Goal: Communication & Community: Answer question/provide support

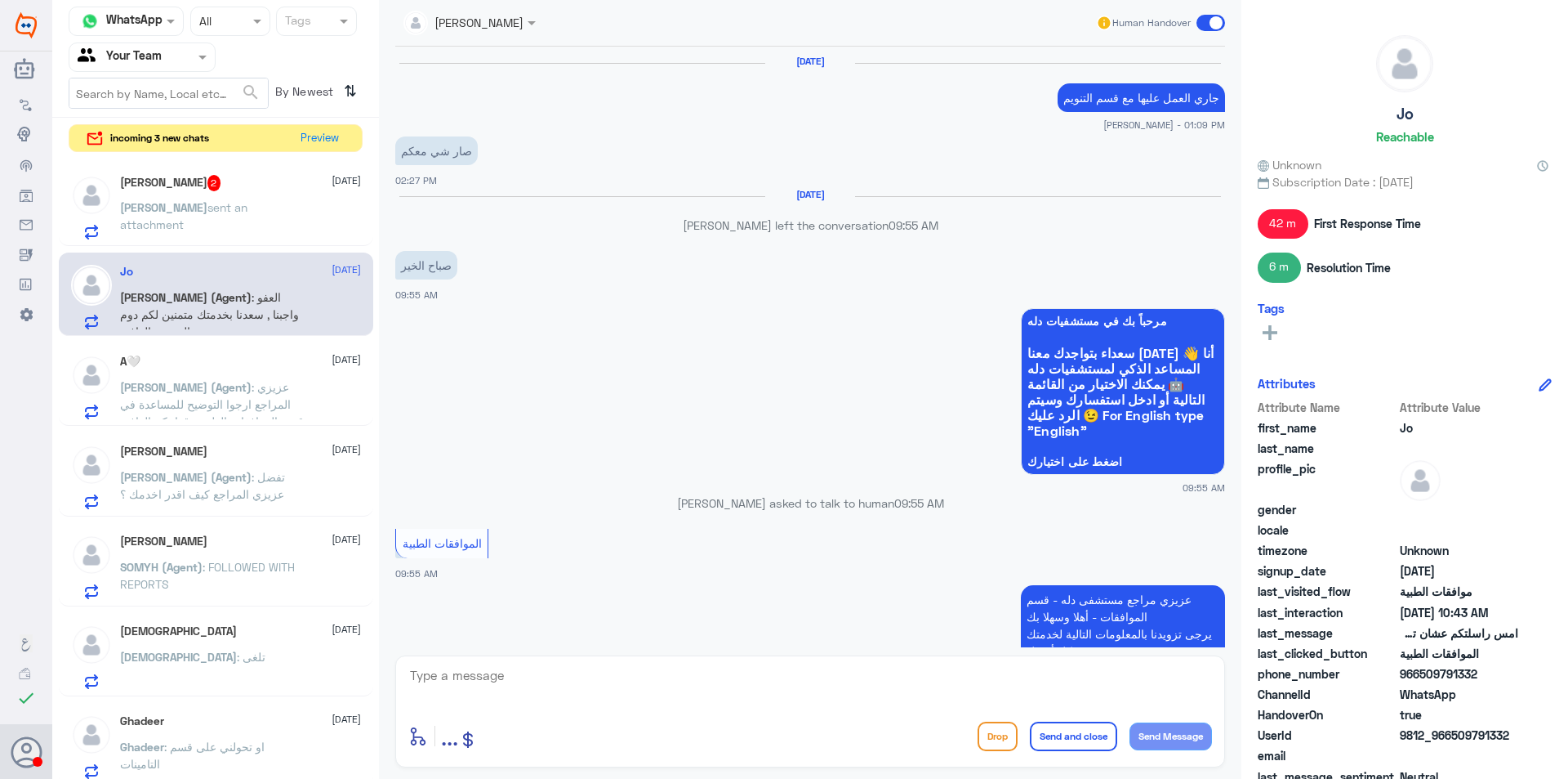
scroll to position [967, 0]
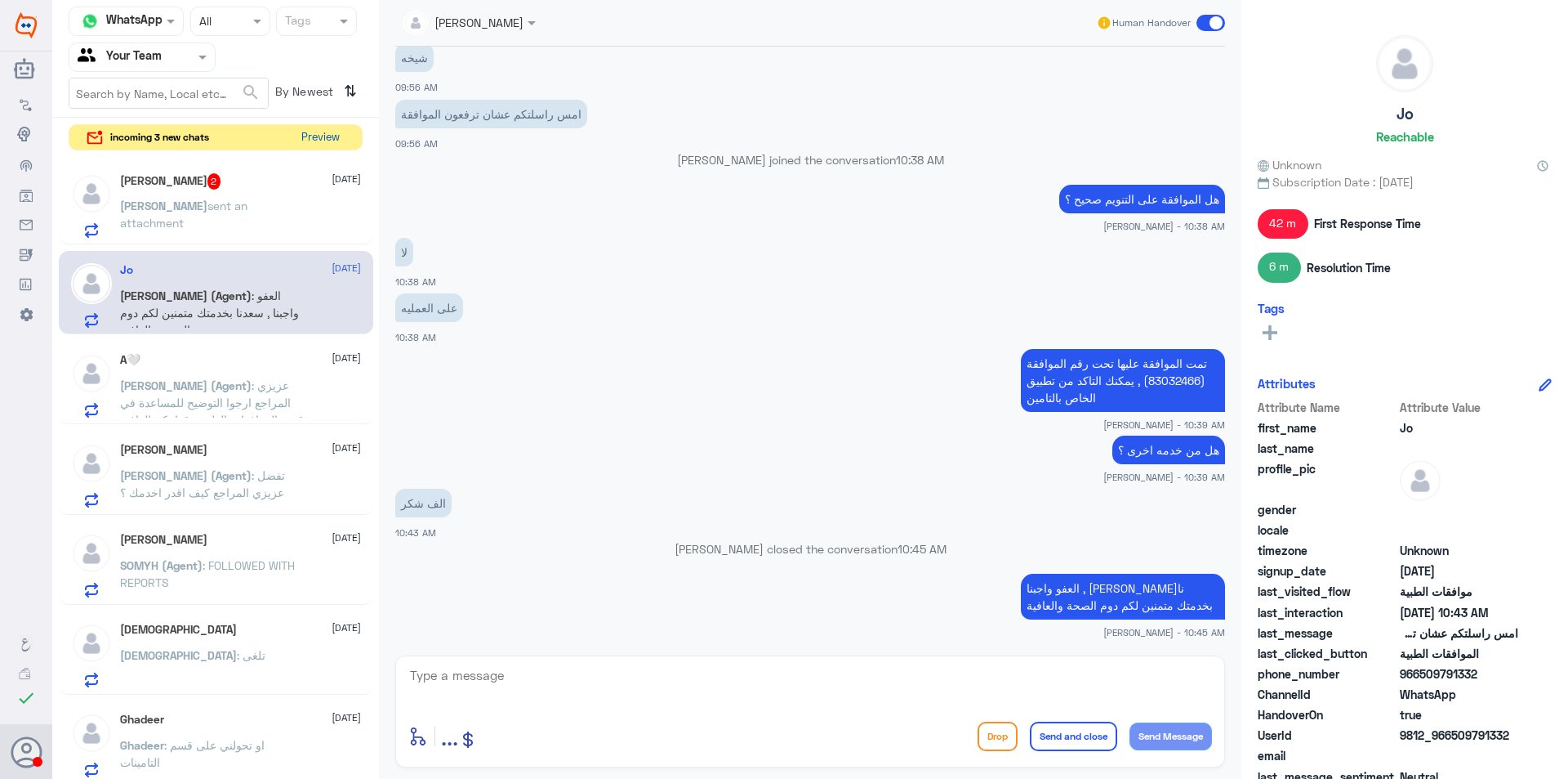
click at [308, 132] on button "Preview" at bounding box center [320, 138] width 50 height 25
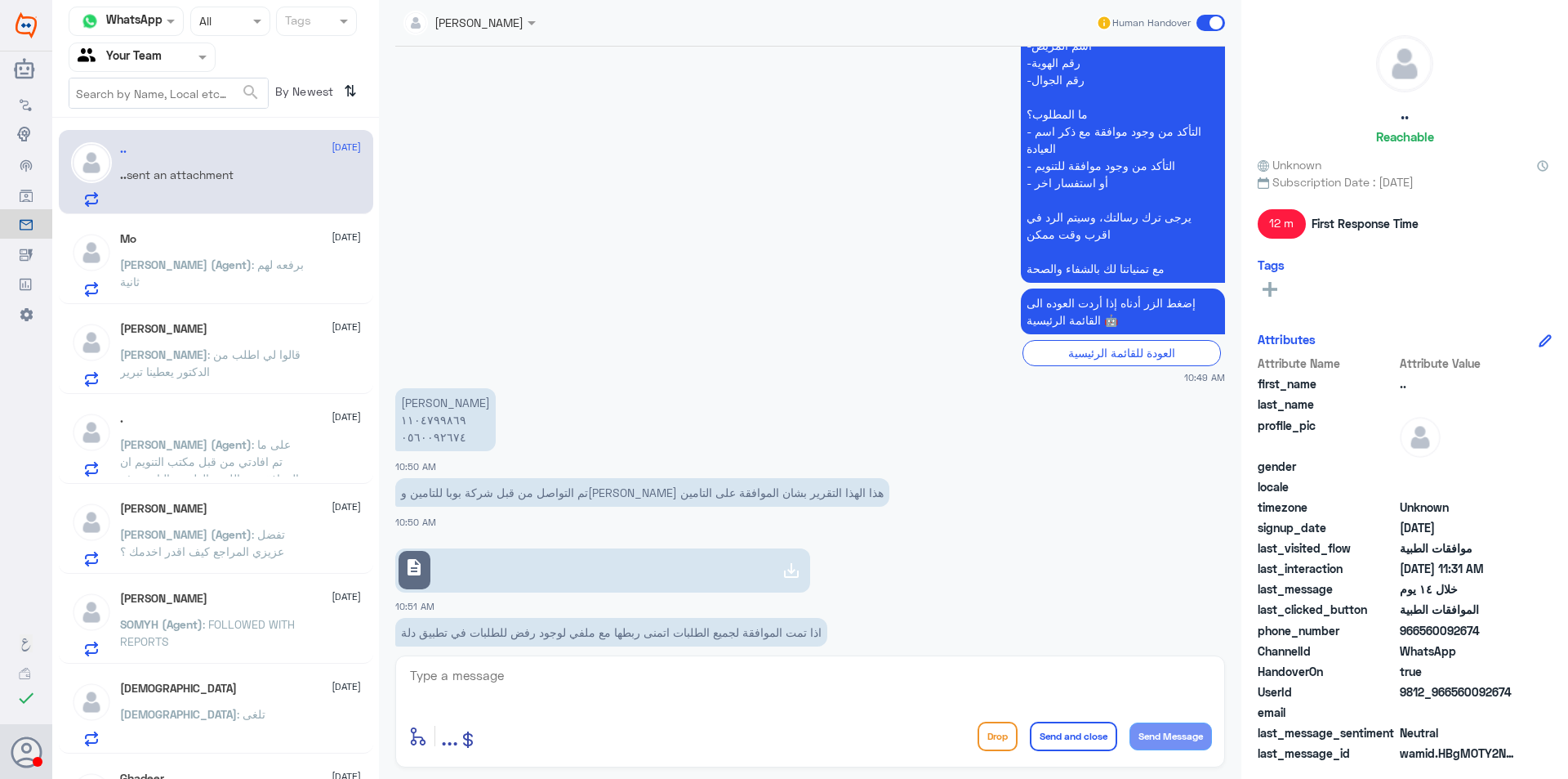
scroll to position [120, 0]
click at [428, 441] on p "[PERSON_NAME] ١١٠٤٧٩٩٨٦٩ ٠٥٦٠٠٩٢٦٧٤" at bounding box center [446, 420] width 101 height 63
copy div "٠٥٦٠٠٩٢٦٧٤"
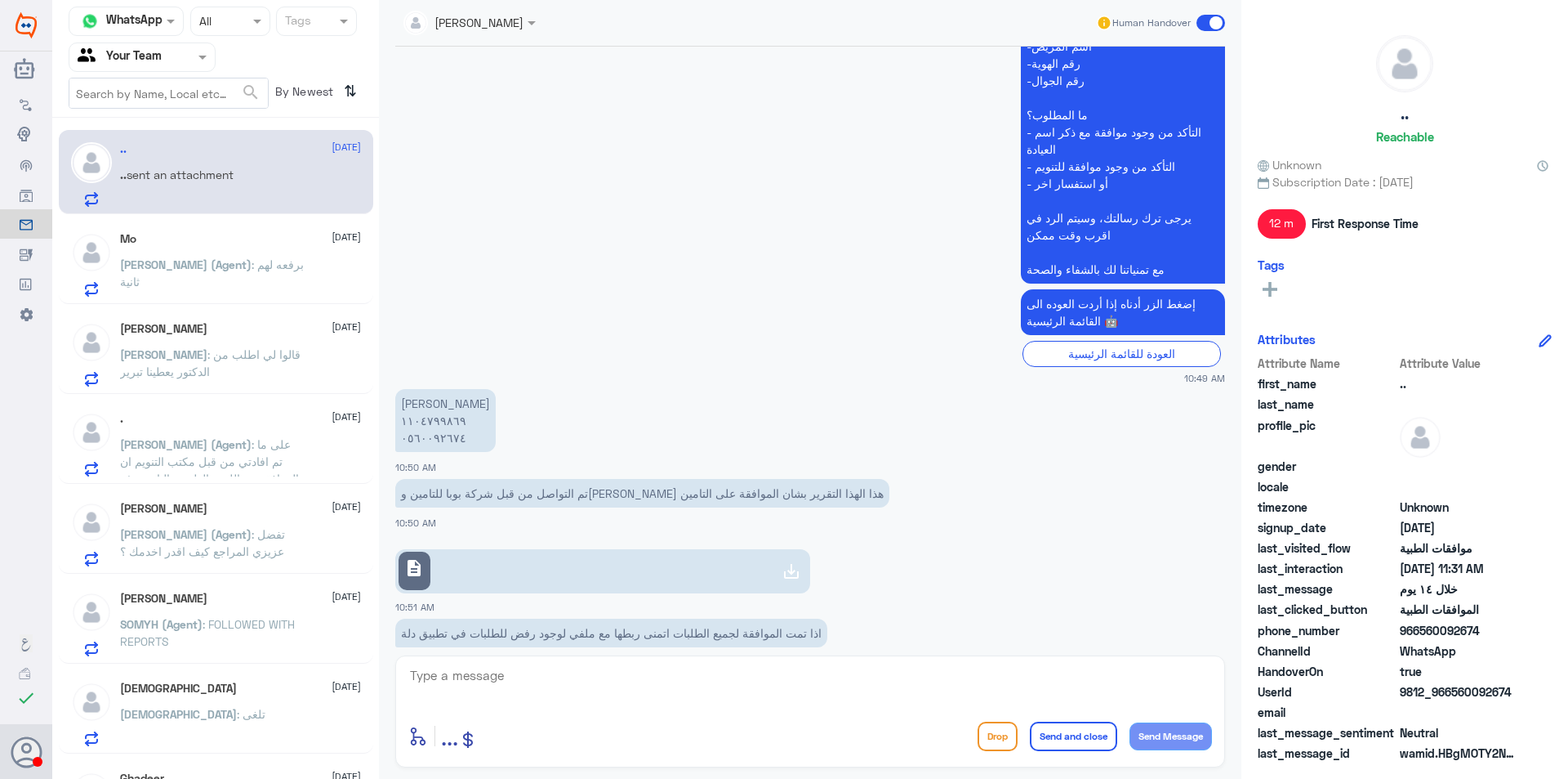
click at [244, 261] on span ": برفعه لهم ثانية" at bounding box center [211, 273] width 184 height 31
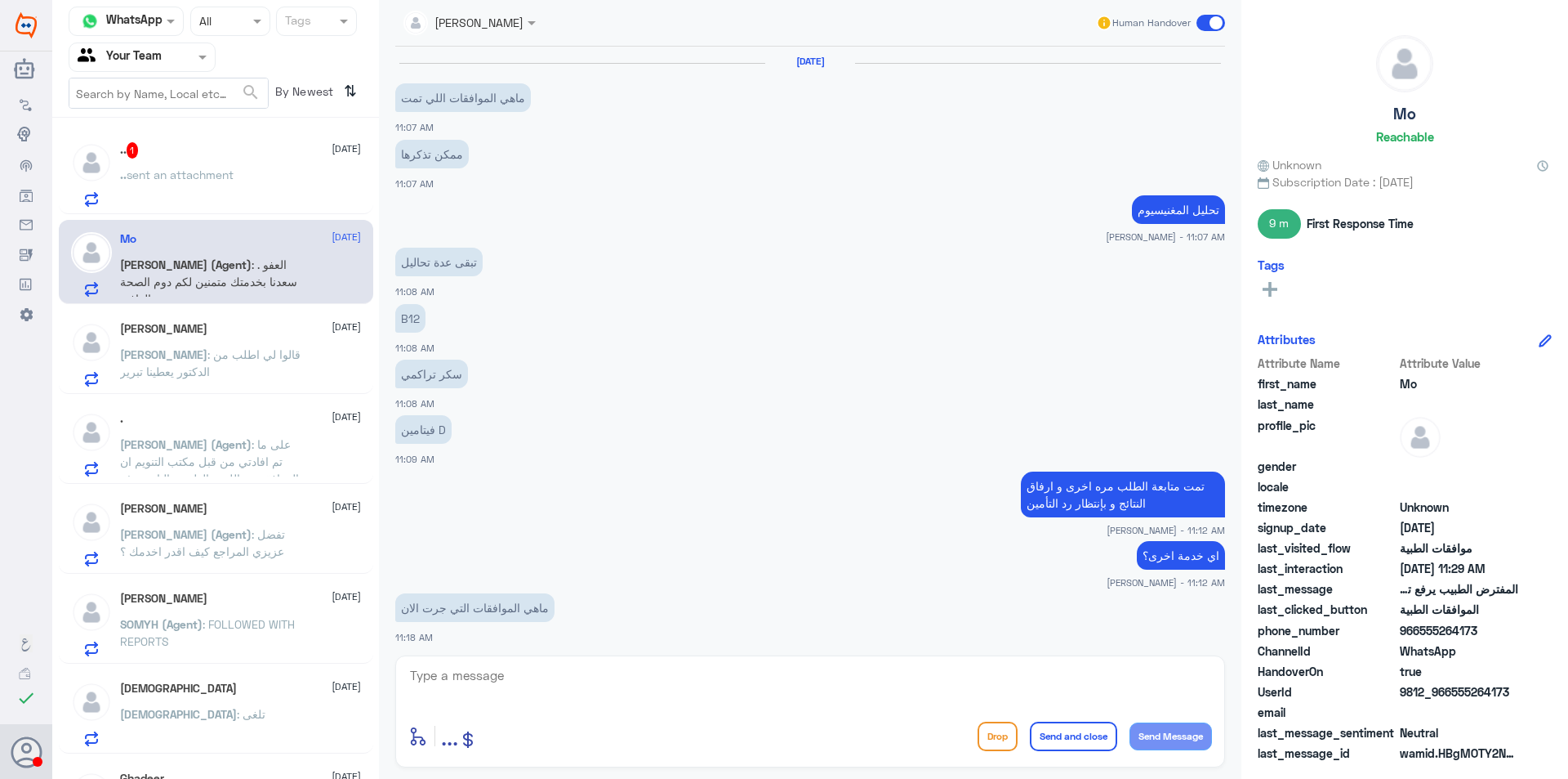
scroll to position [880, 0]
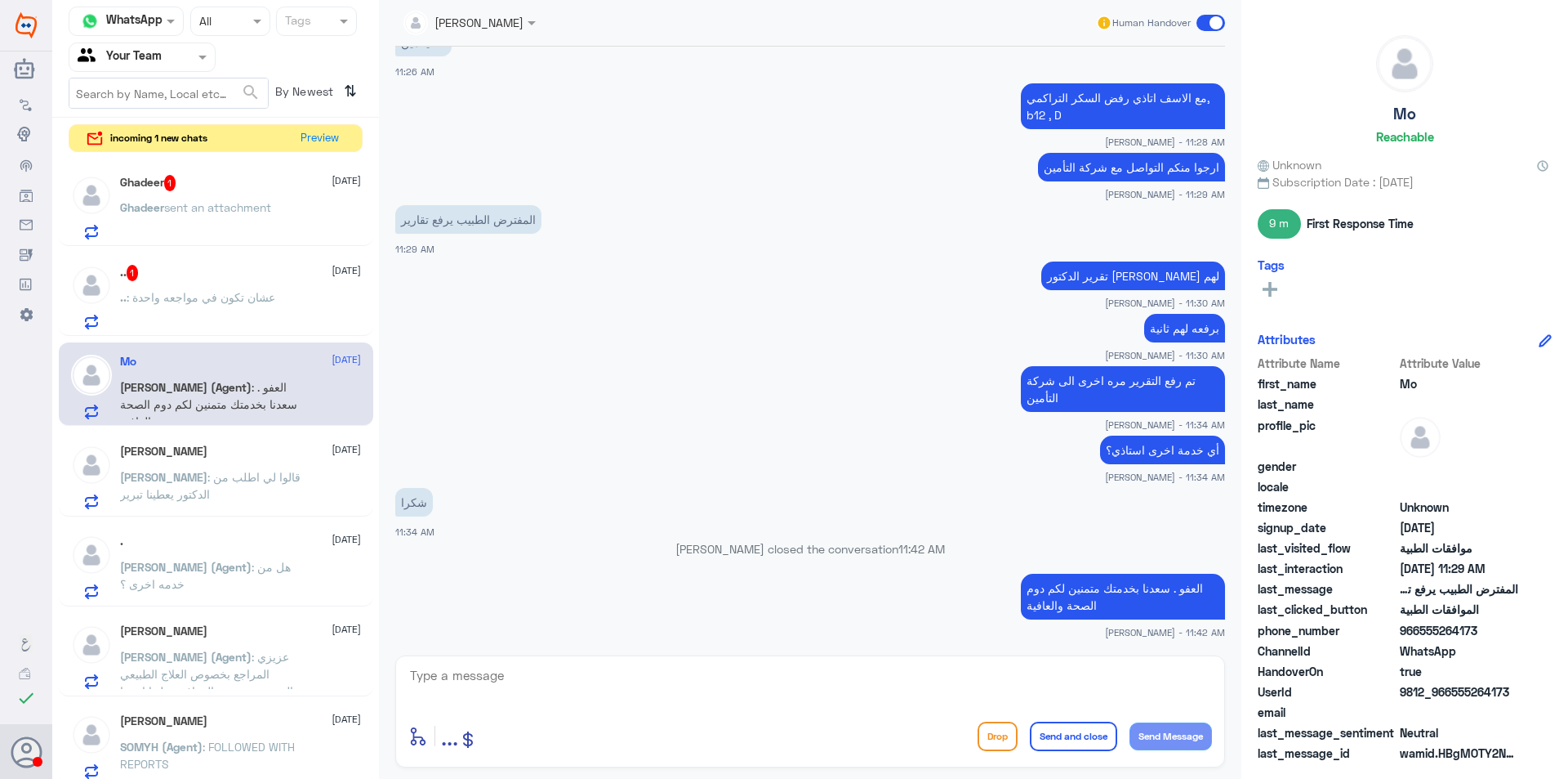
click at [220, 318] on p ".. : عشان تكون في مواجعه واحدة" at bounding box center [197, 309] width 155 height 41
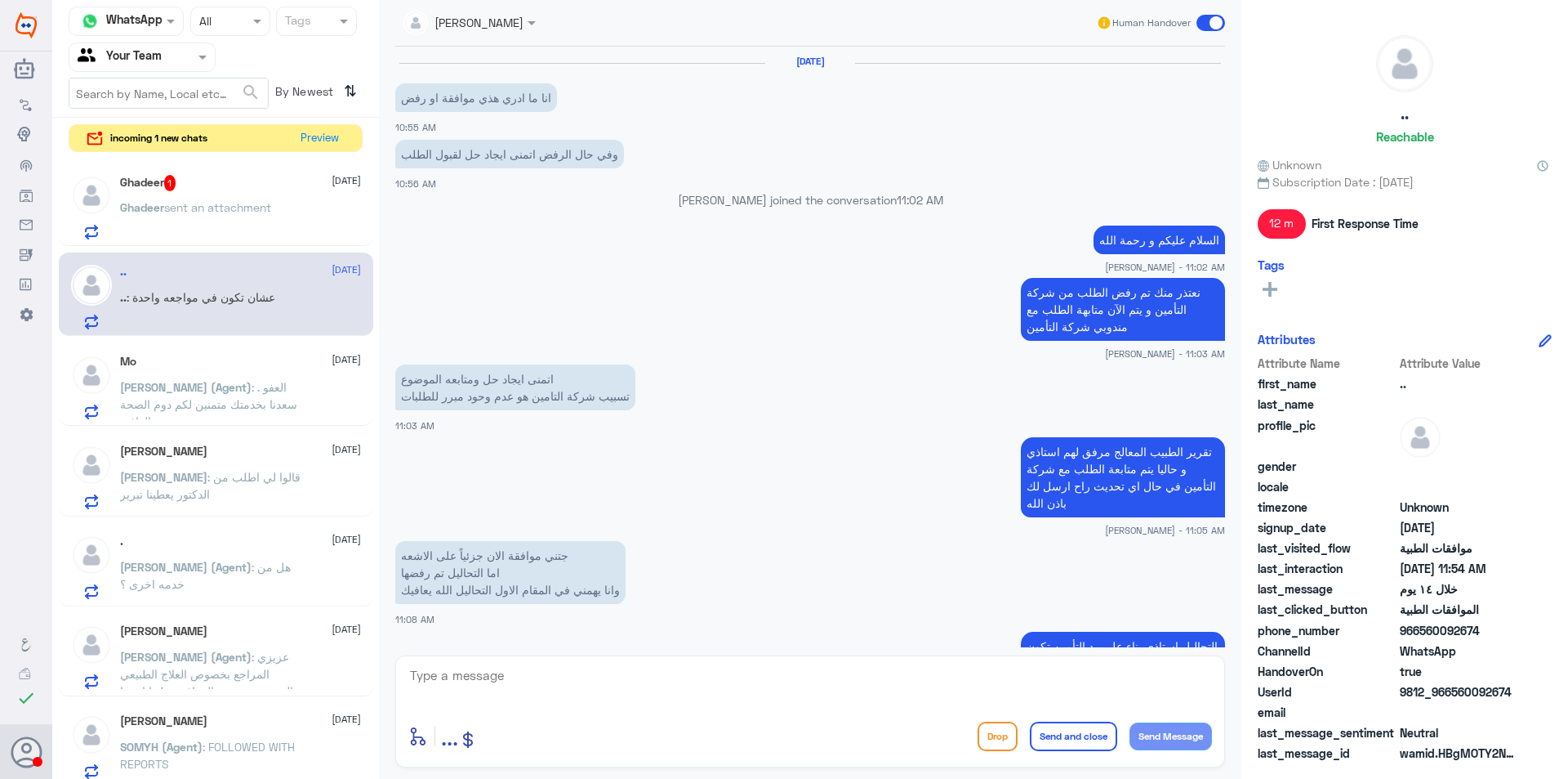
scroll to position [813, 0]
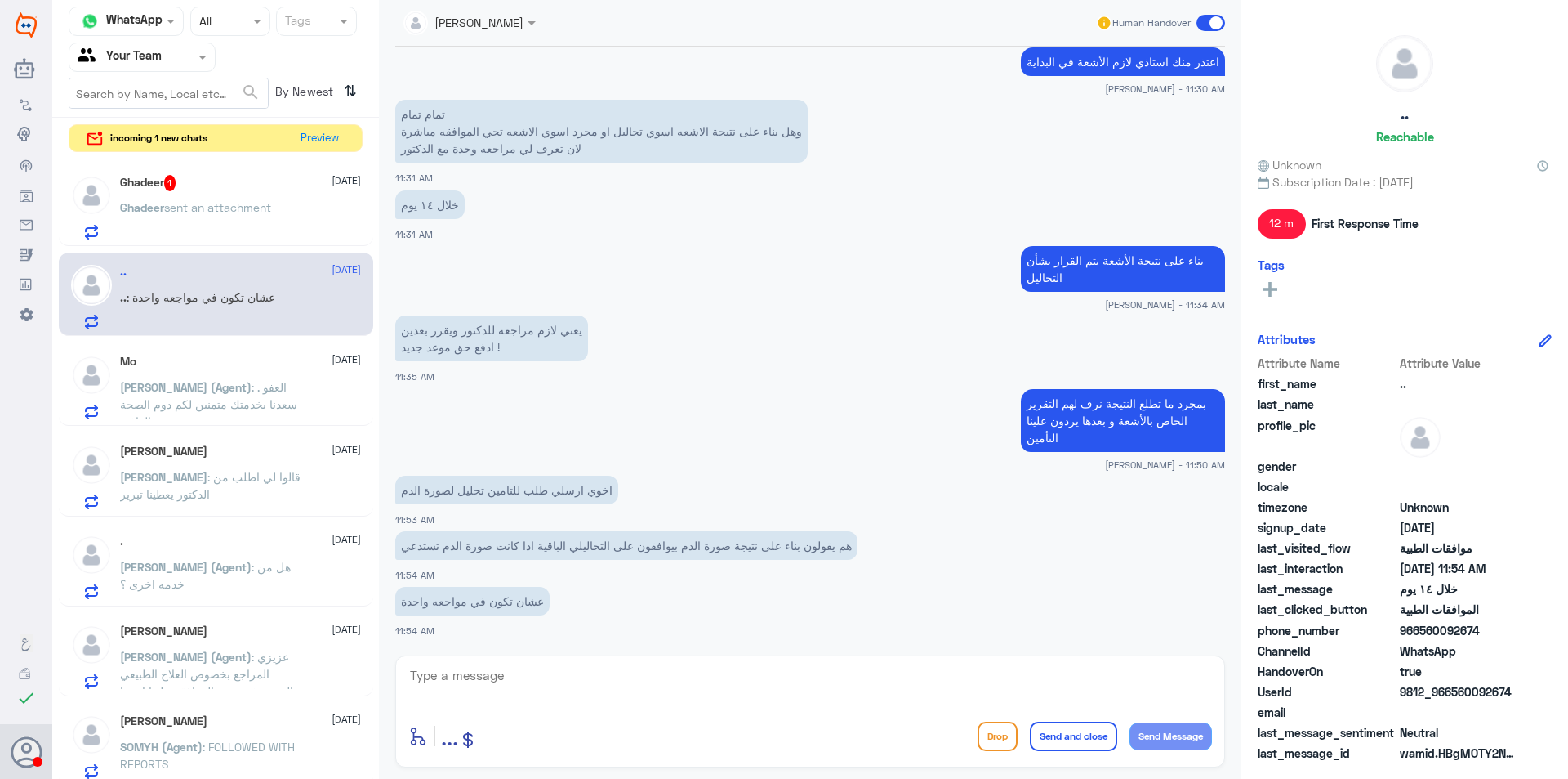
click at [230, 369] on div "[DATE] [PERSON_NAME] (Agent) : العفو . [PERSON_NAME] بخدمتك متمنين لكم دوم الصح…" at bounding box center [241, 387] width 241 height 65
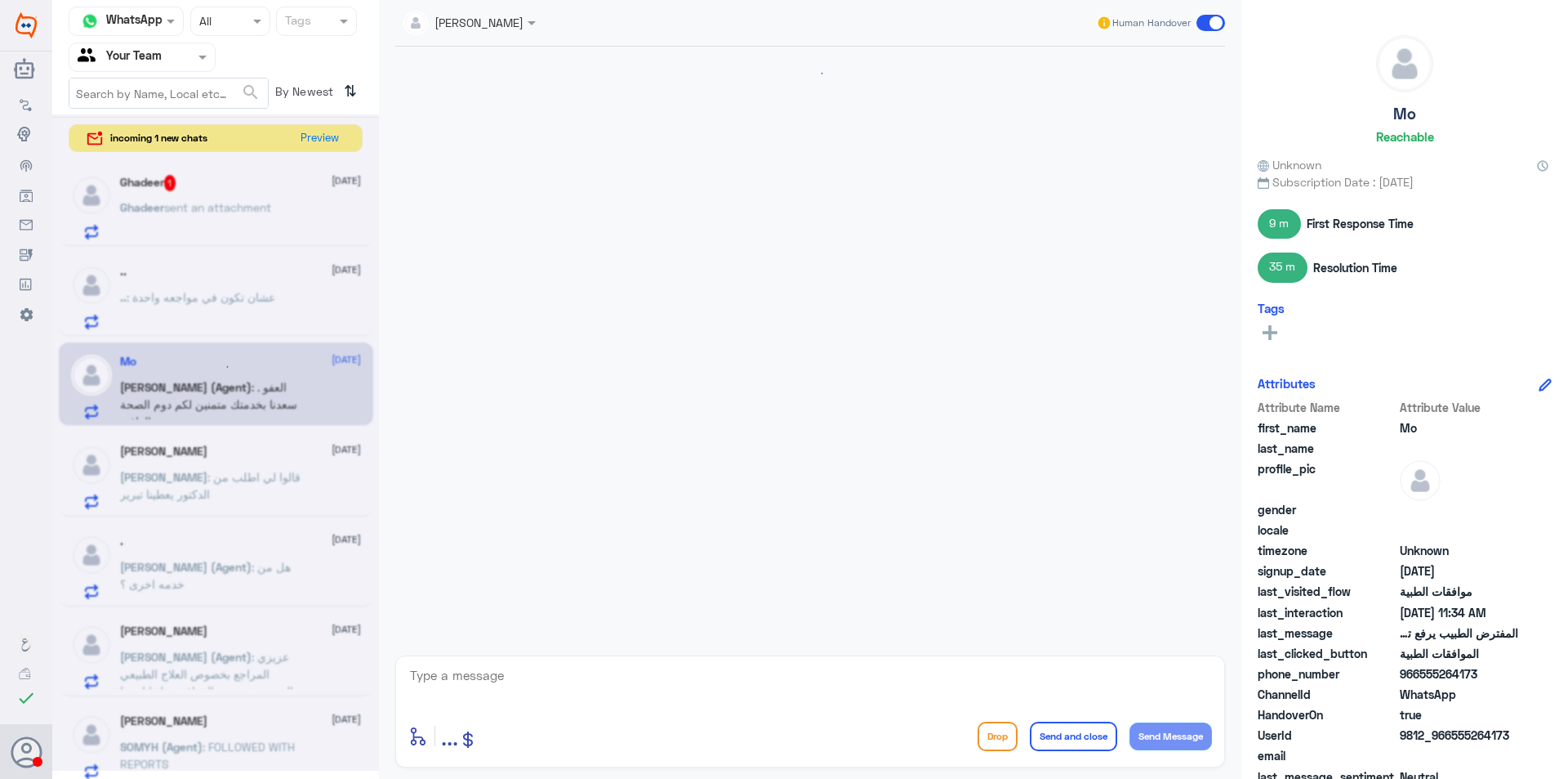
scroll to position [604, 0]
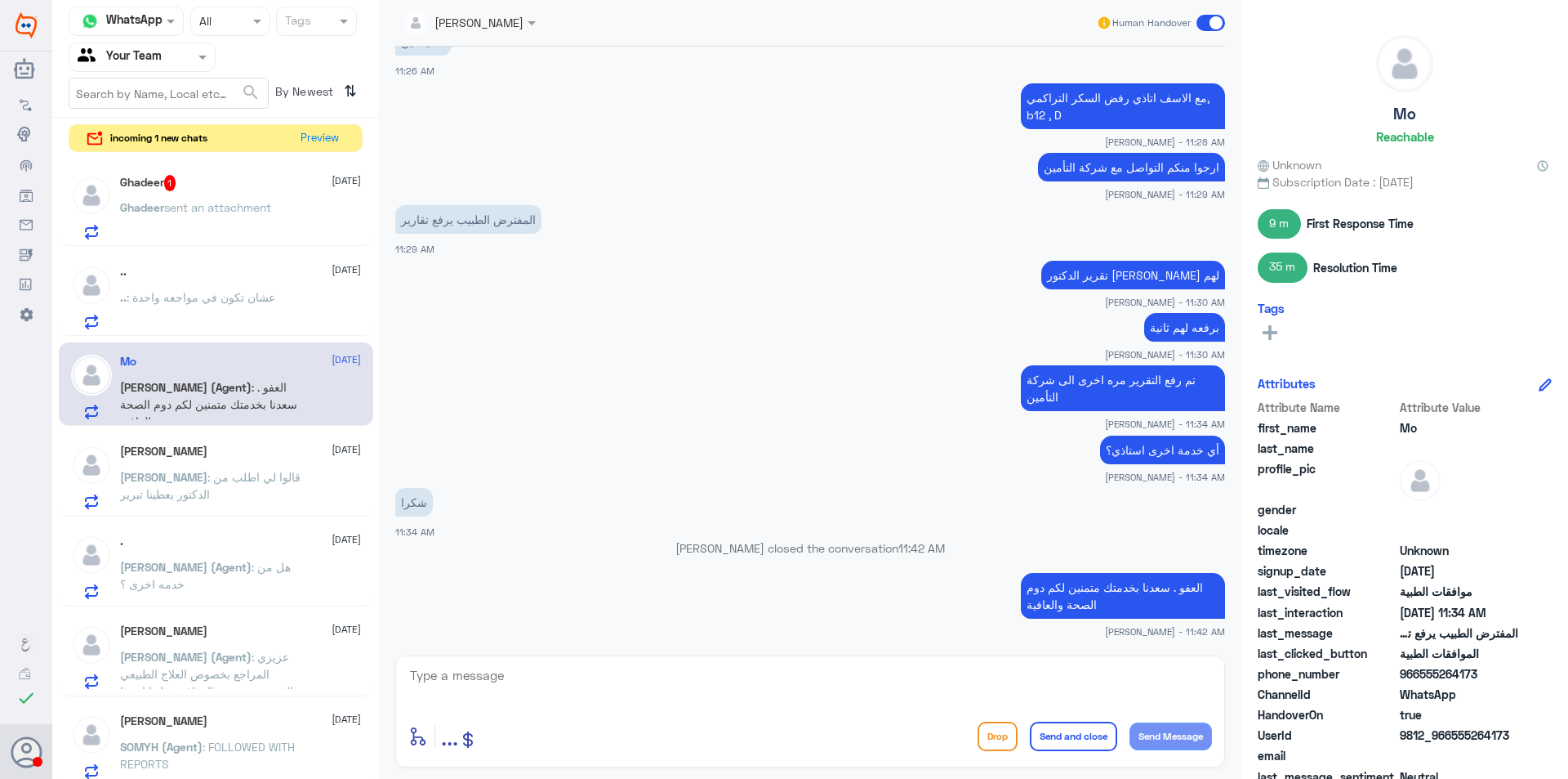
click at [240, 186] on div "Ghadeer 1 [DATE]" at bounding box center [241, 183] width 241 height 16
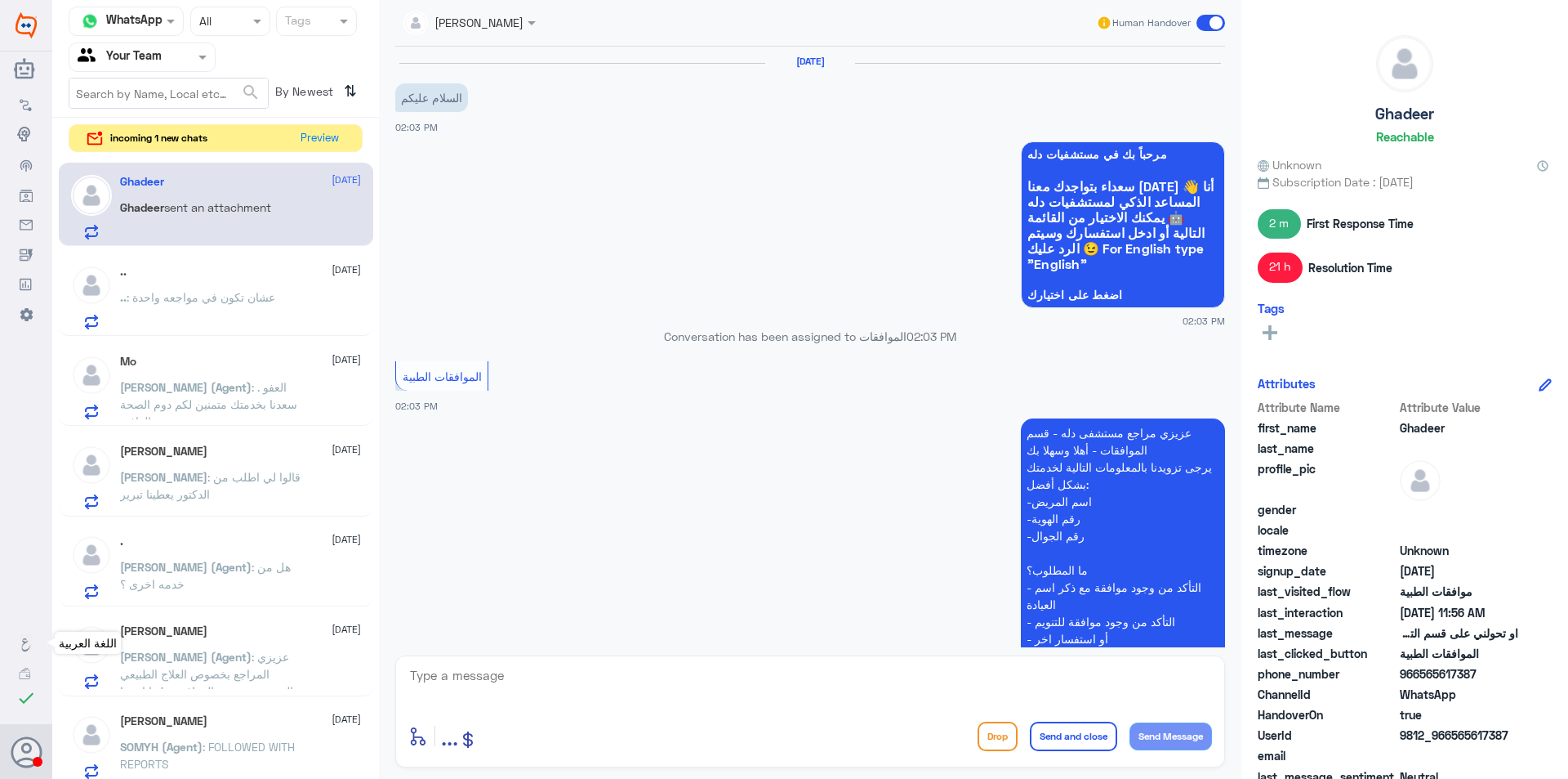
scroll to position [1038, 0]
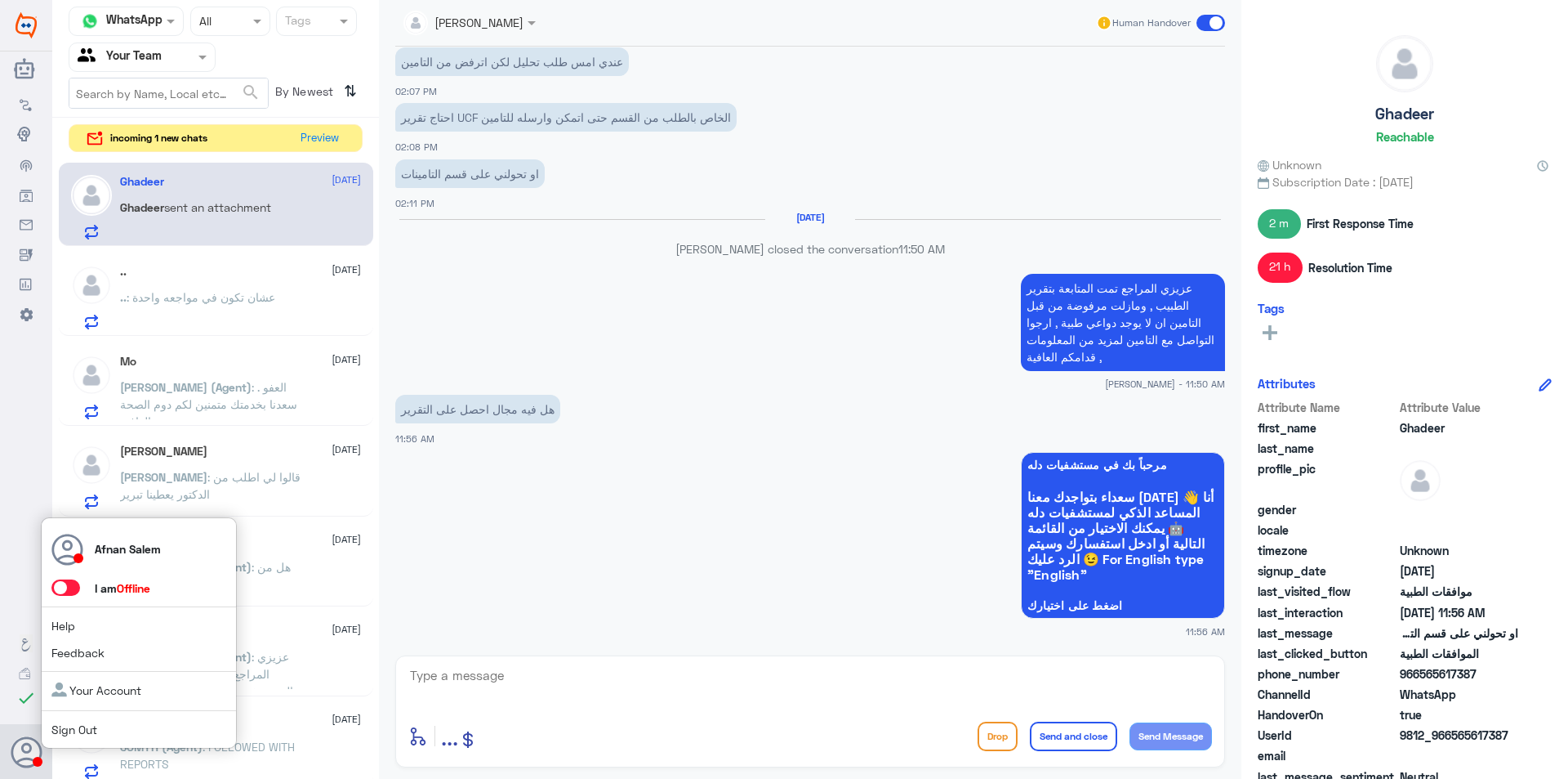
click at [77, 722] on span "Sign Out" at bounding box center [101, 730] width 101 height 17
click at [91, 727] on link "Sign Out" at bounding box center [74, 730] width 46 height 14
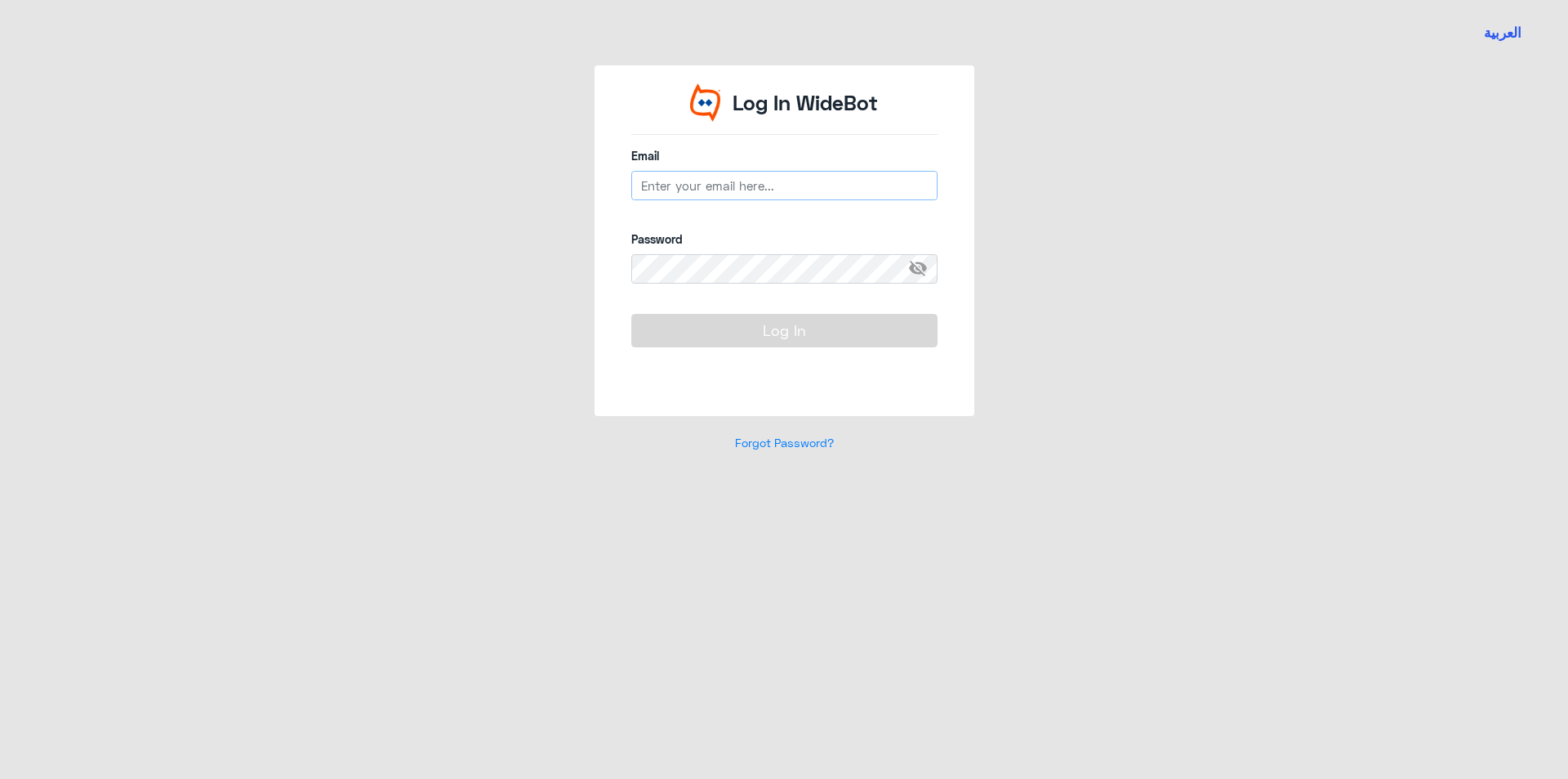
type input "[EMAIL_ADDRESS][DOMAIN_NAME]"
